Goal: Task Accomplishment & Management: Complete application form

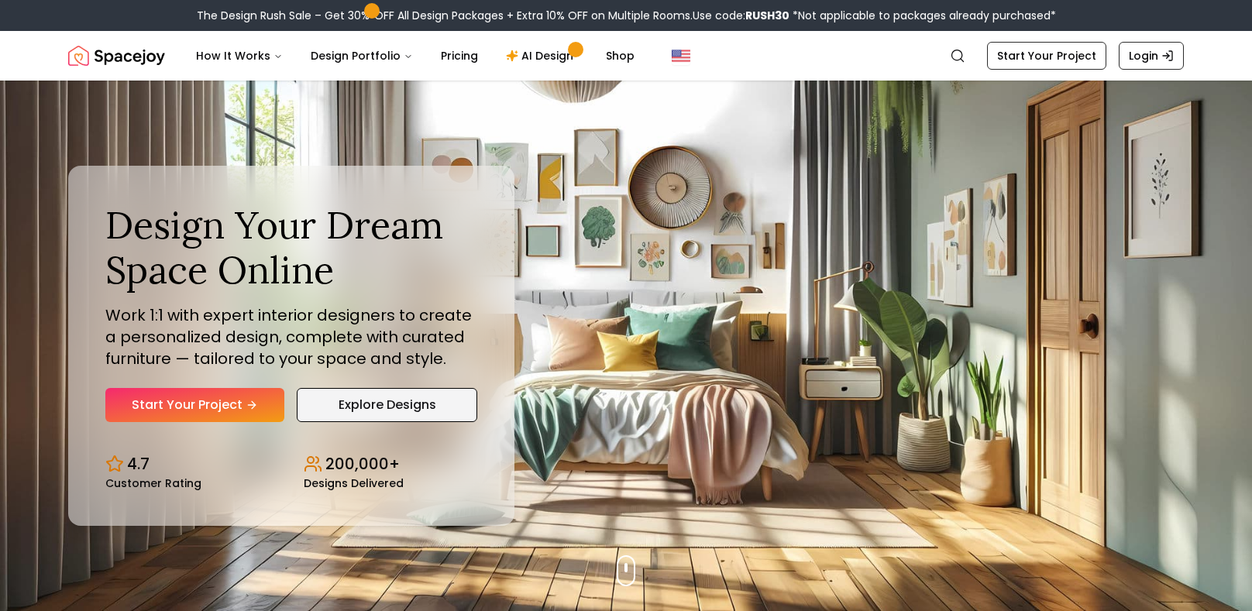
click at [386, 402] on link "Explore Designs" at bounding box center [387, 405] width 181 height 34
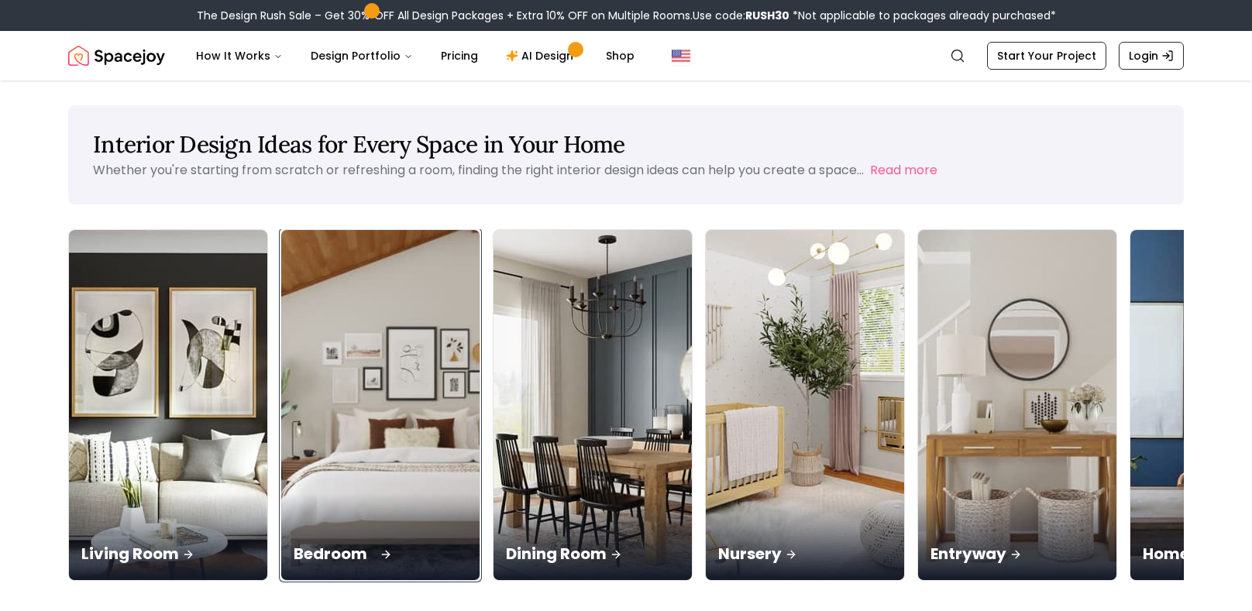
click at [317, 494] on div "Bedroom" at bounding box center [380, 537] width 198 height 87
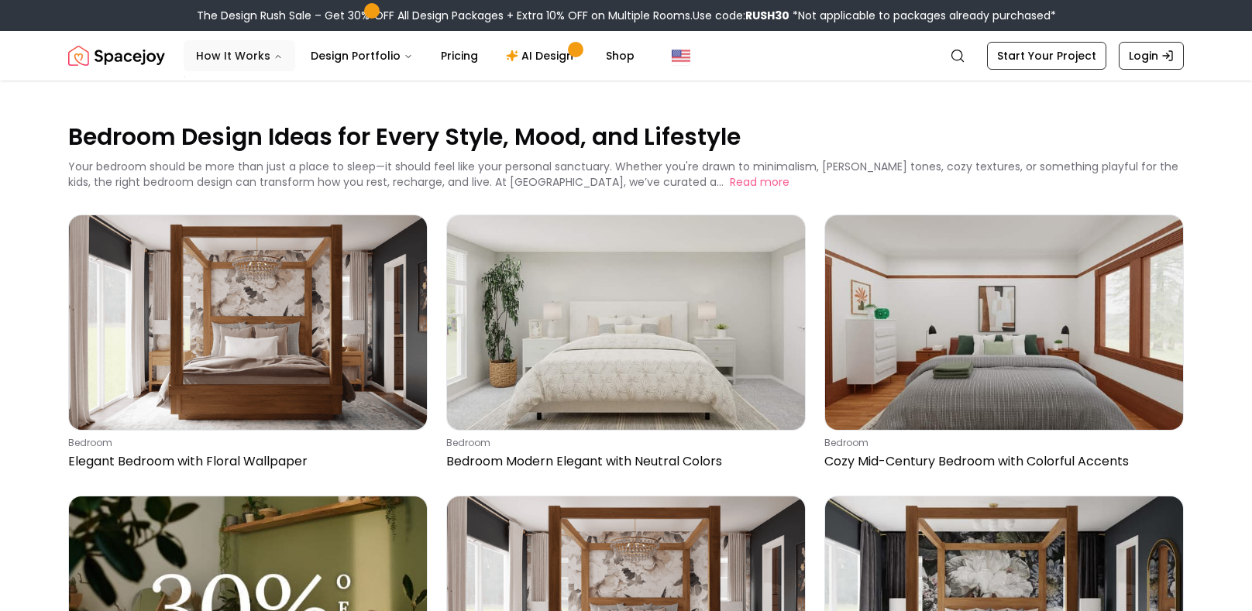
click at [228, 53] on button "How It Works" at bounding box center [240, 55] width 112 height 31
click at [280, 54] on button "How It Works" at bounding box center [240, 55] width 112 height 31
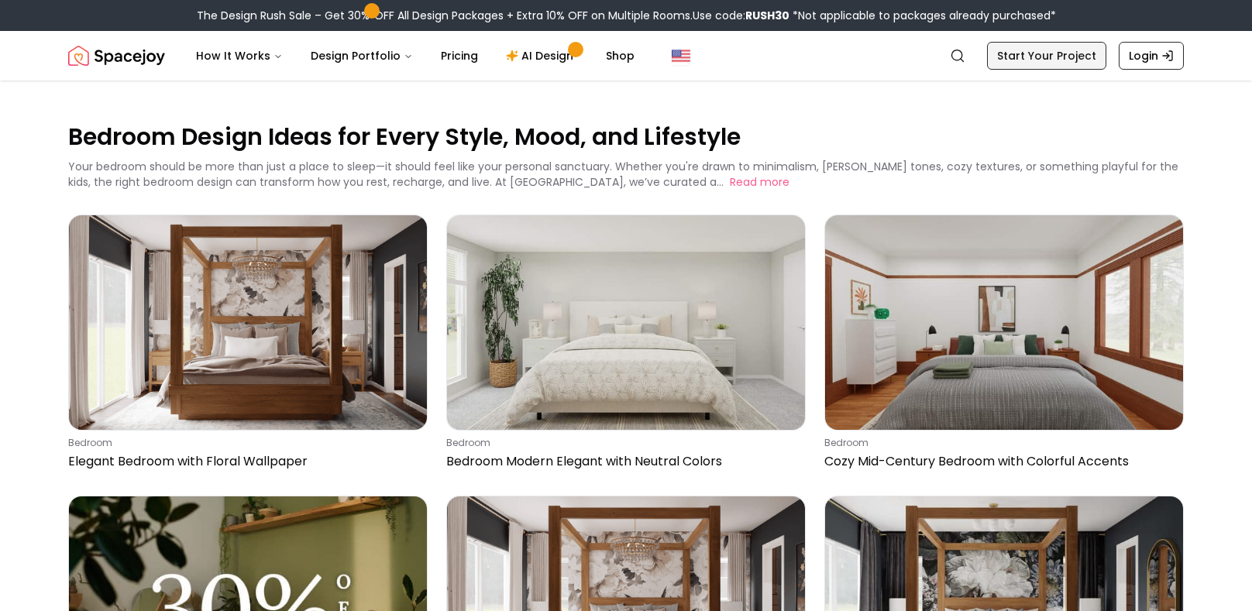
click at [1012, 57] on link "Start Your Project" at bounding box center [1046, 56] width 119 height 28
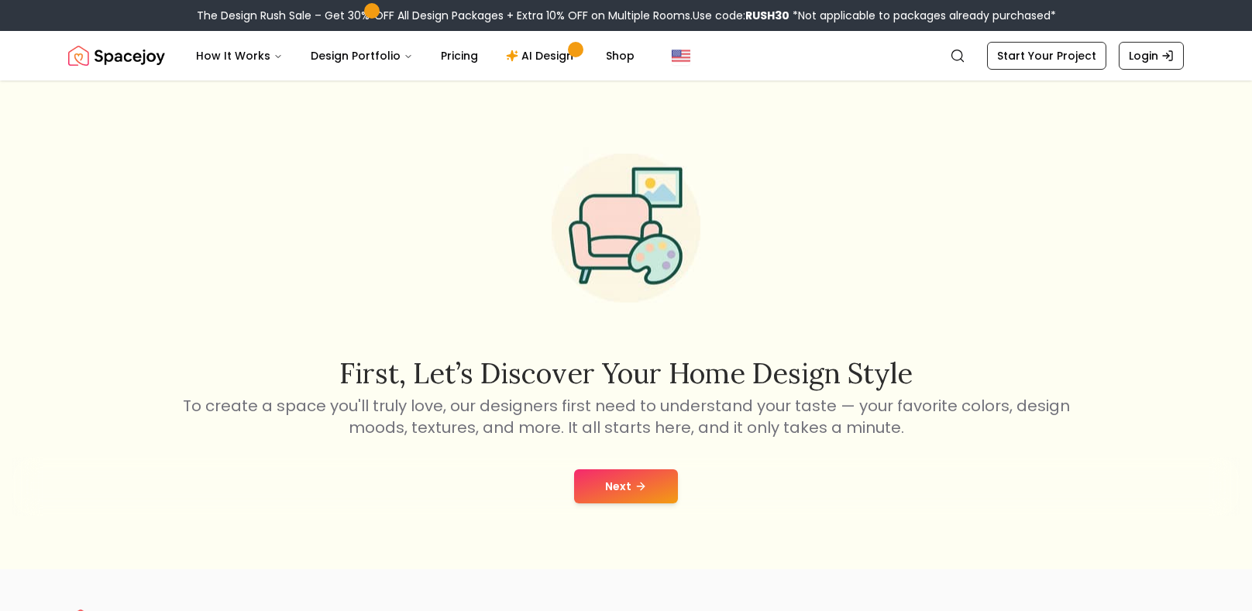
click at [631, 483] on button "Next" at bounding box center [626, 487] width 104 height 34
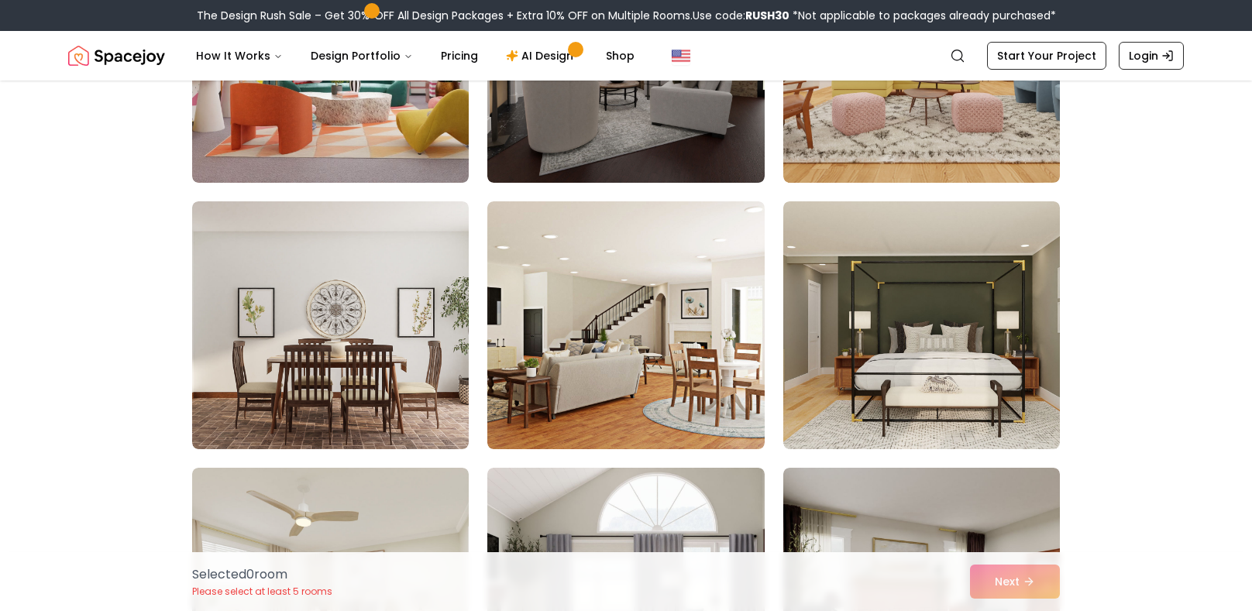
scroll to position [548, 0]
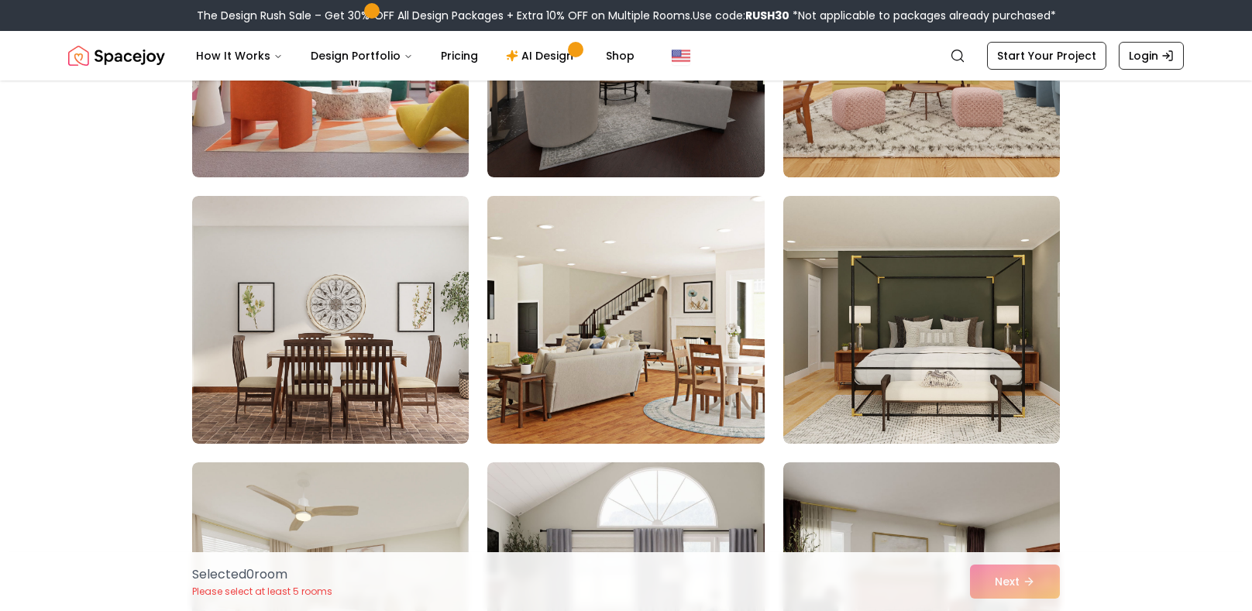
click at [671, 355] on img at bounding box center [625, 320] width 291 height 260
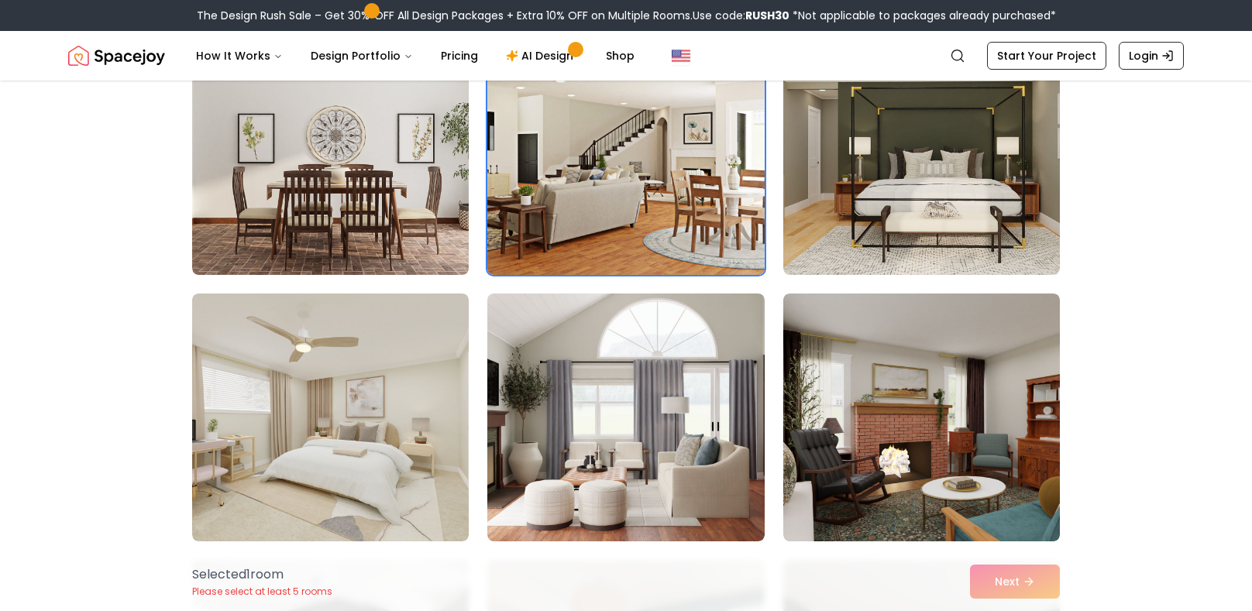
scroll to position [774, 0]
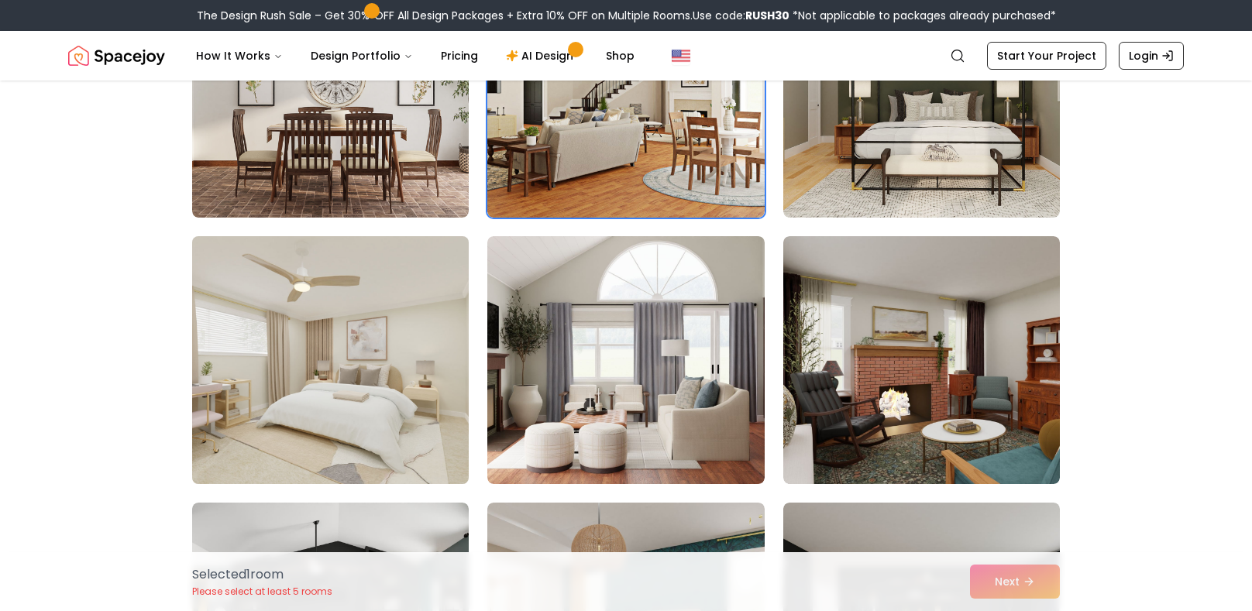
click at [287, 404] on img at bounding box center [330, 360] width 291 height 260
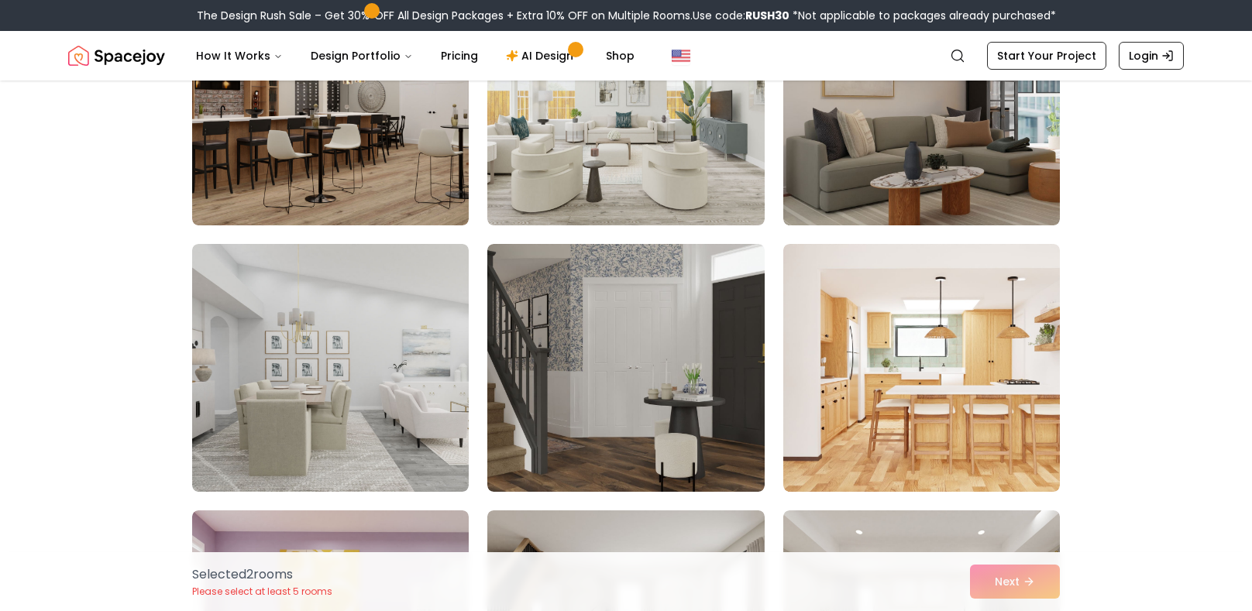
scroll to position [0, 0]
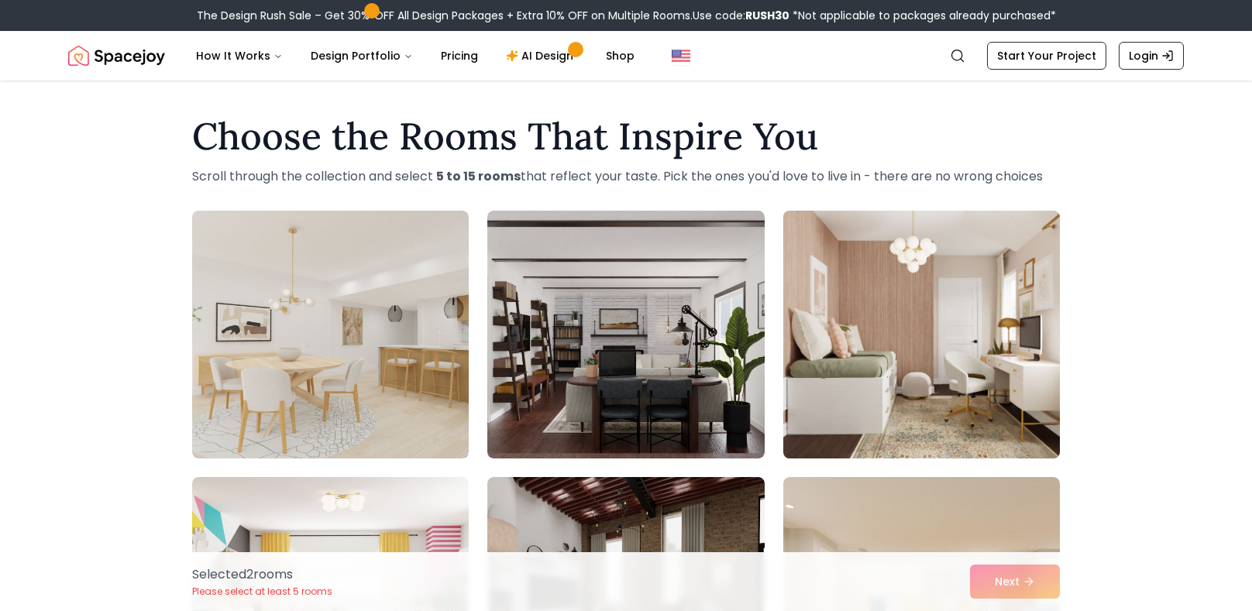
click at [893, 351] on img at bounding box center [921, 335] width 291 height 260
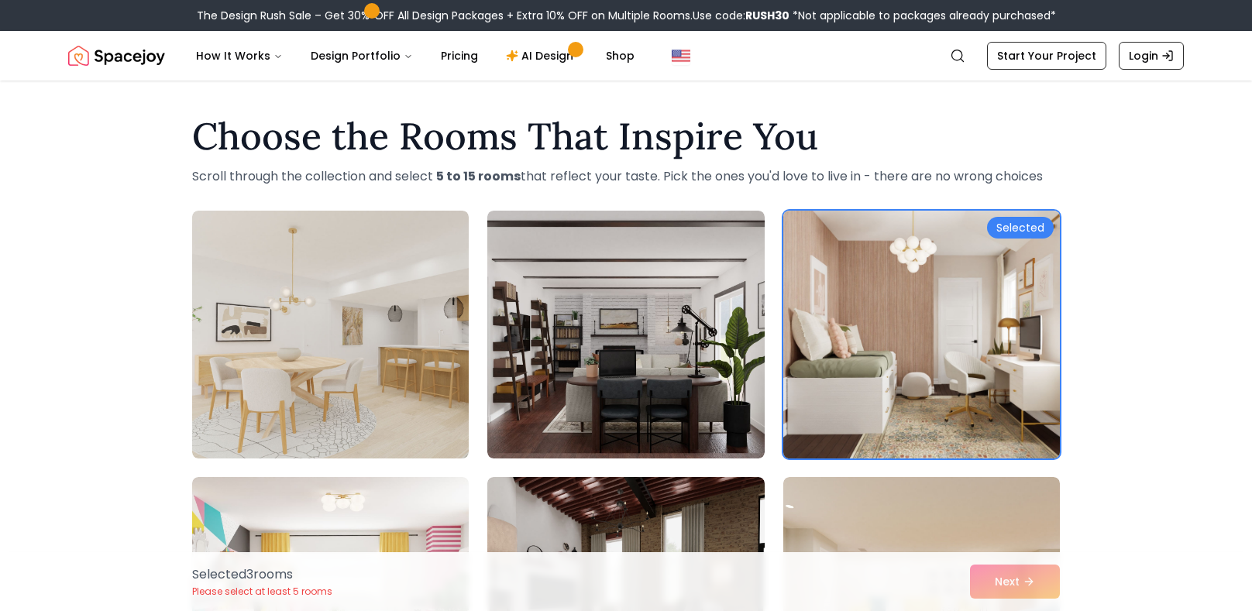
click at [893, 351] on img at bounding box center [921, 335] width 291 height 260
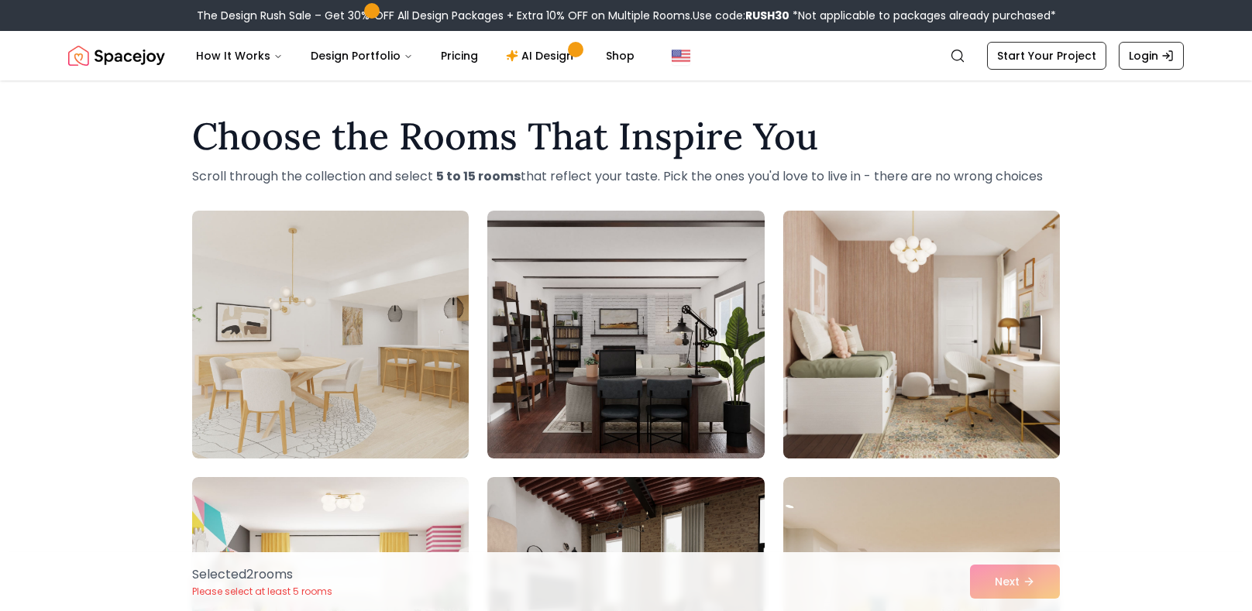
click at [862, 350] on img at bounding box center [921, 335] width 291 height 260
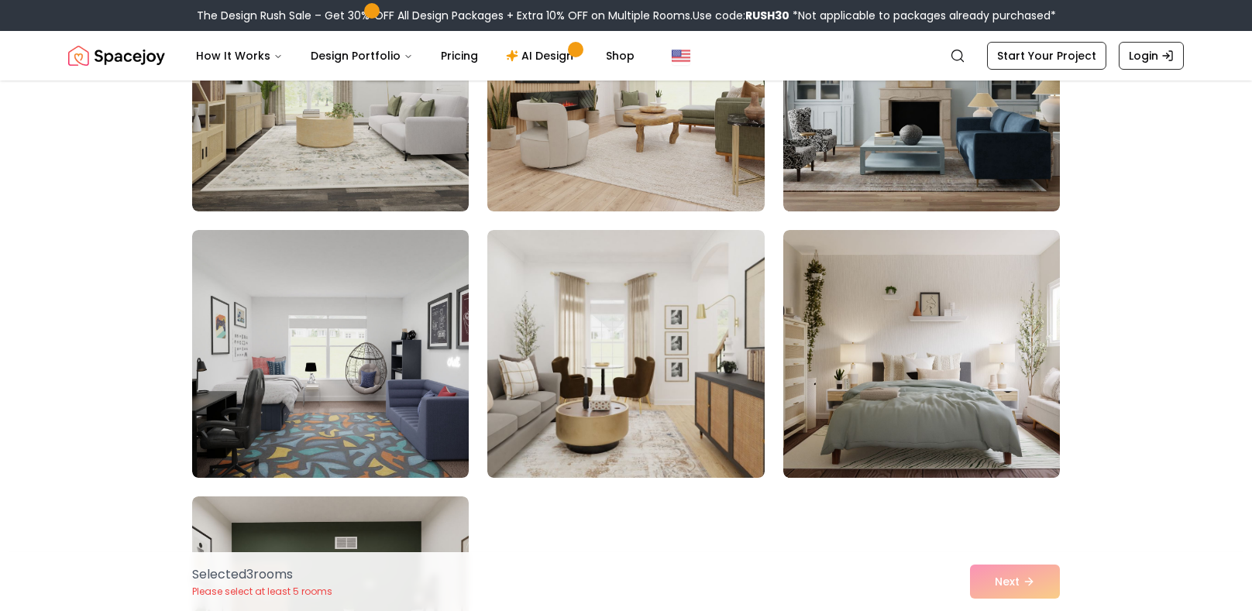
scroll to position [3213, 0]
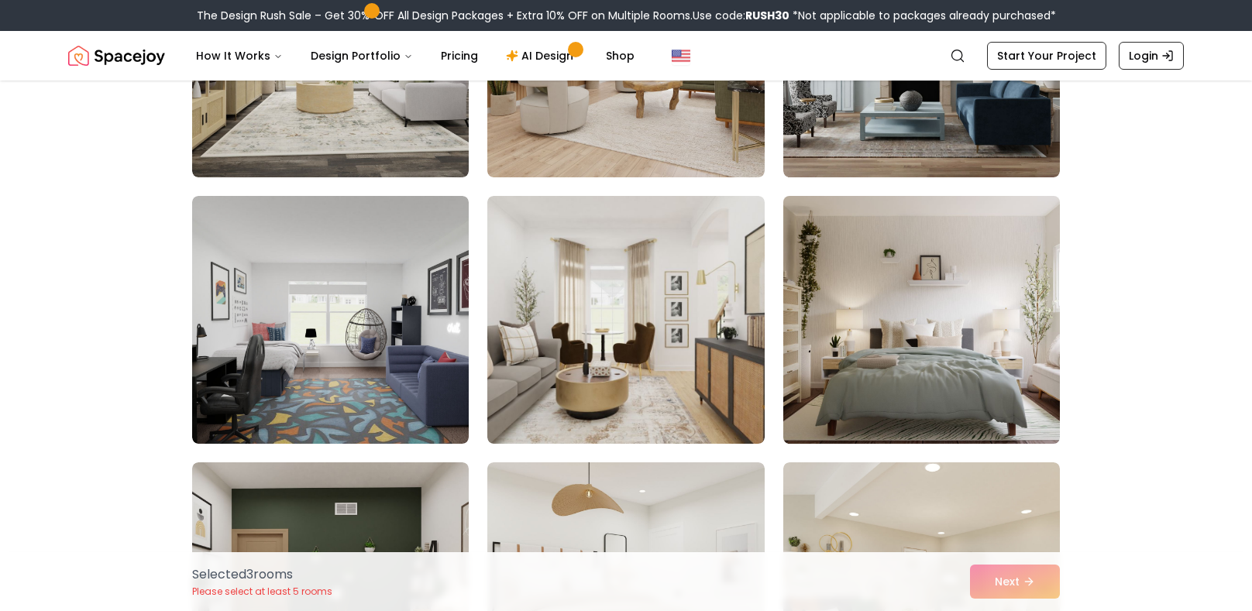
click at [934, 341] on img at bounding box center [921, 320] width 291 height 260
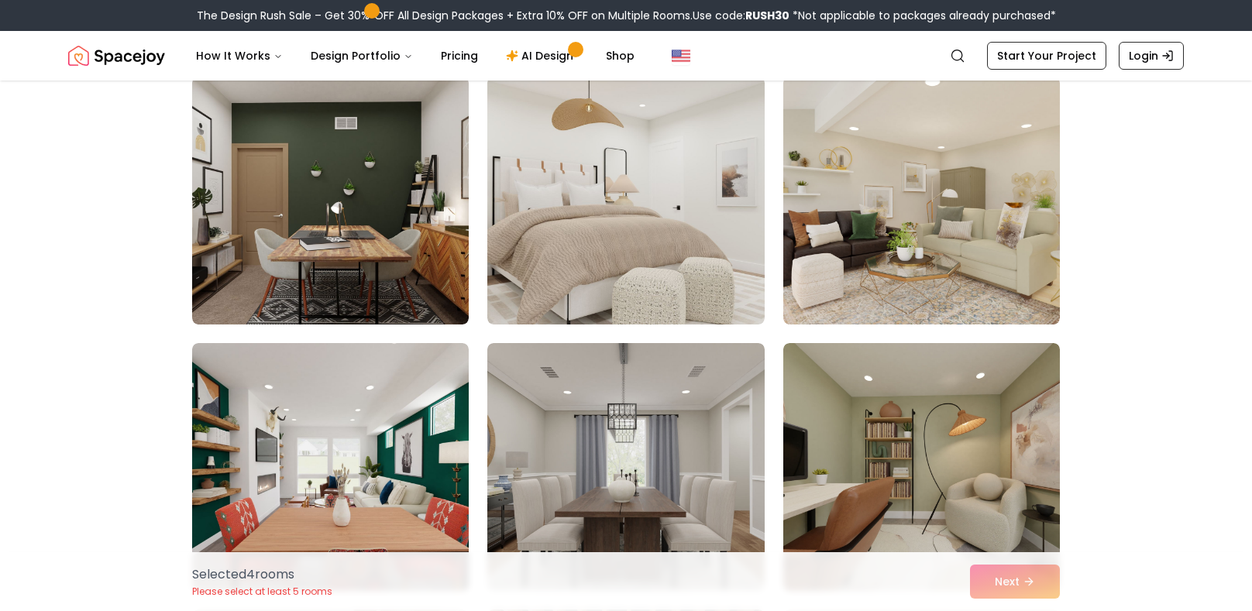
scroll to position [3600, 0]
click at [587, 231] on img at bounding box center [625, 200] width 291 height 260
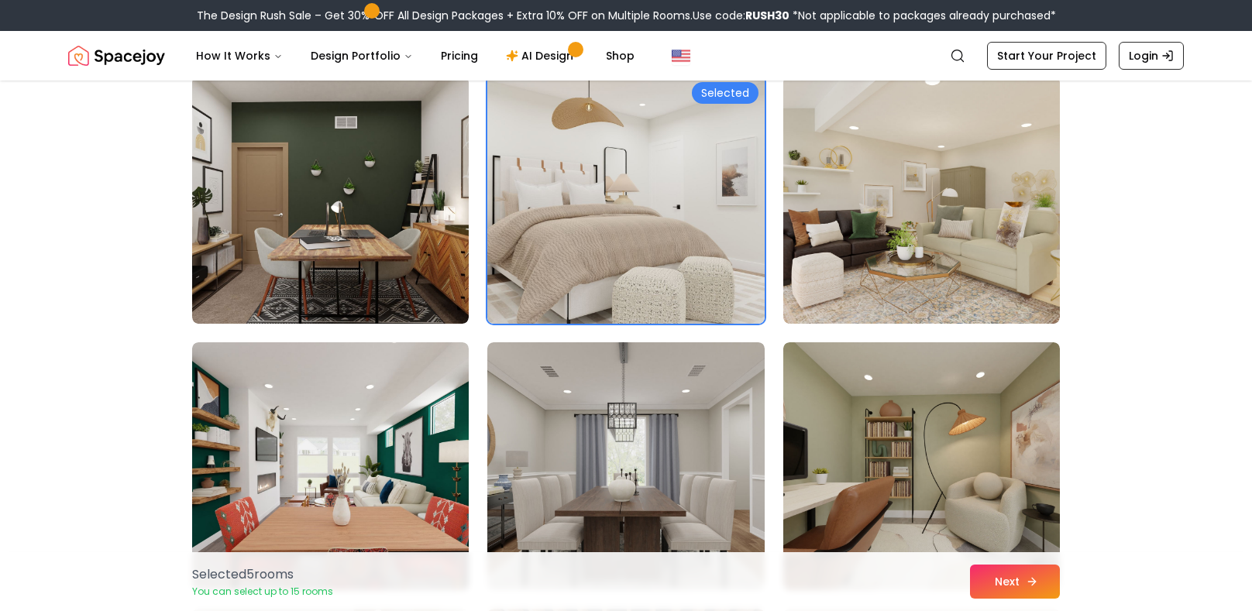
click at [996, 593] on button "Next" at bounding box center [1015, 582] width 90 height 34
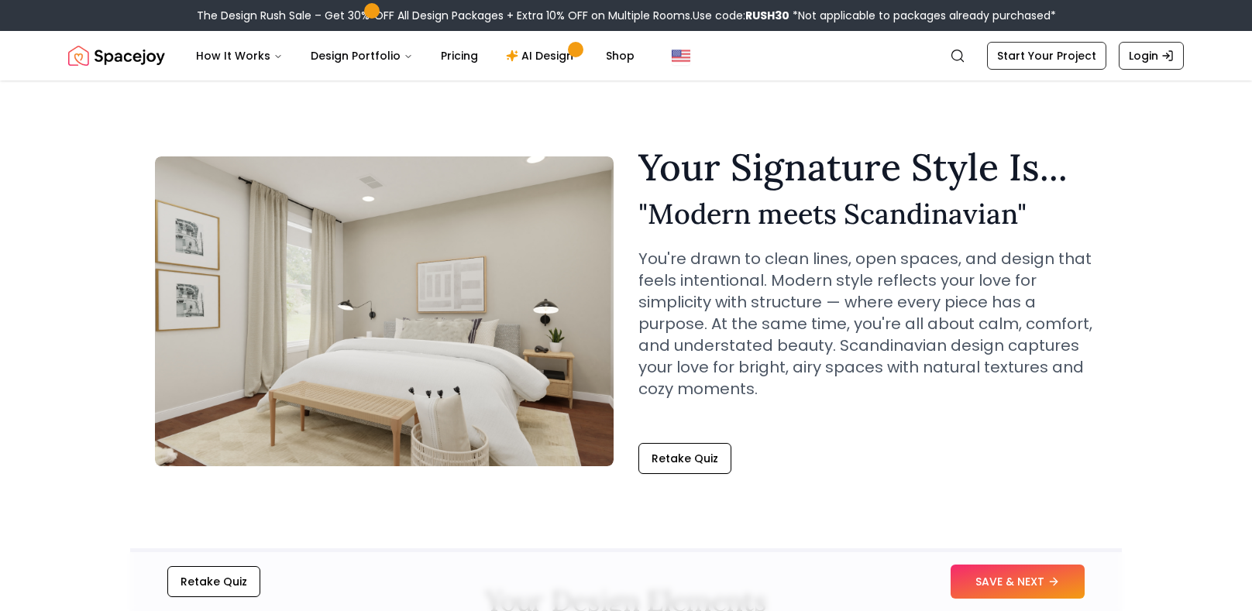
click at [996, 593] on button "SAVE & NEXT" at bounding box center [1018, 582] width 134 height 34
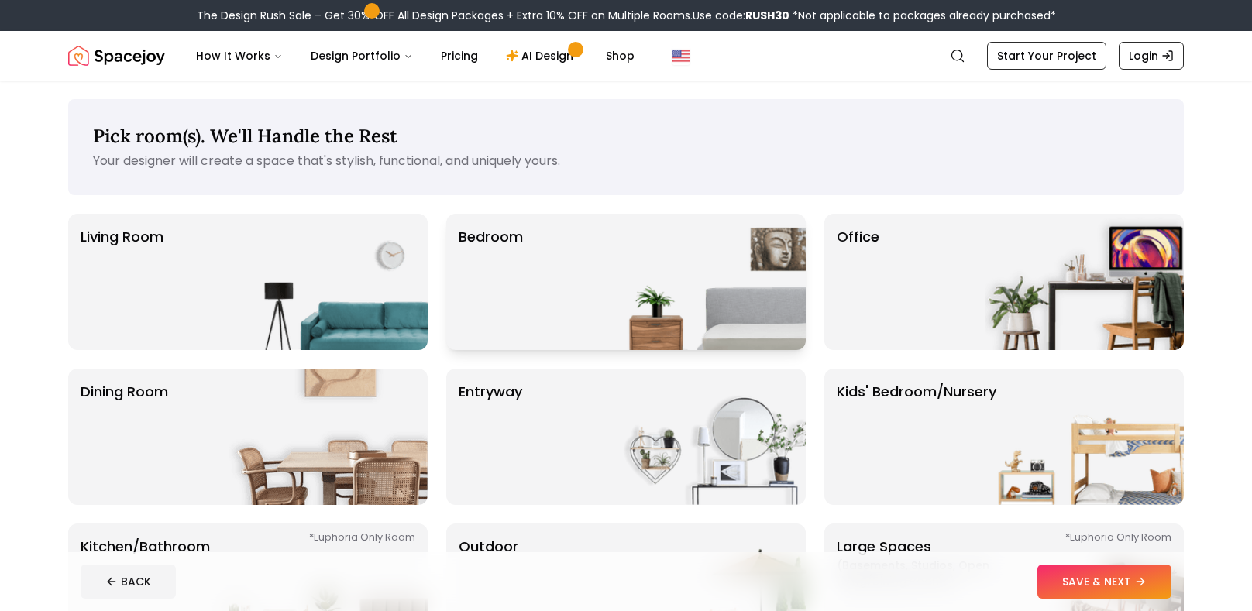
click at [576, 301] on div "Bedroom" at bounding box center [626, 282] width 360 height 136
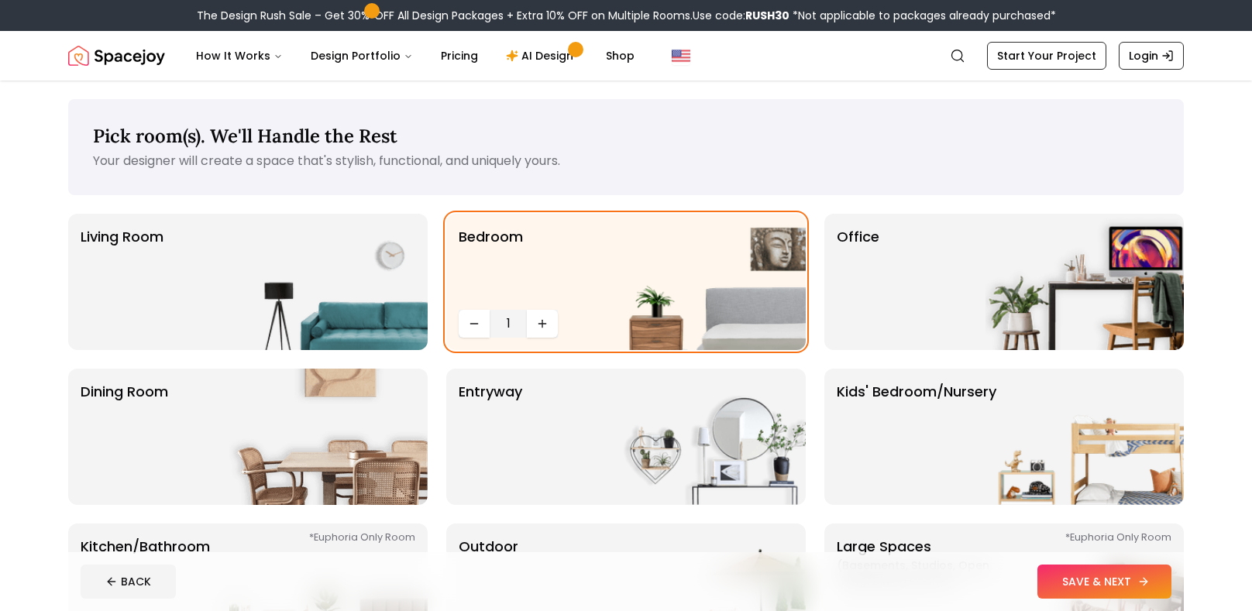
click at [1078, 580] on button "SAVE & NEXT" at bounding box center [1104, 582] width 134 height 34
